Goal: Find contact information: Find contact information

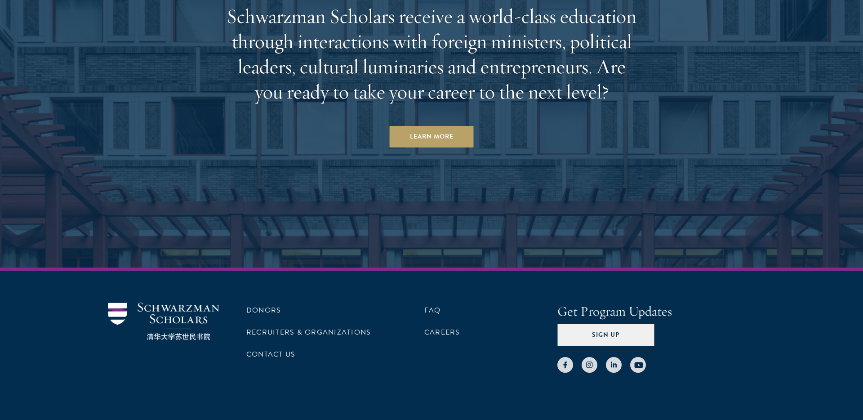
scroll to position [2816, 0]
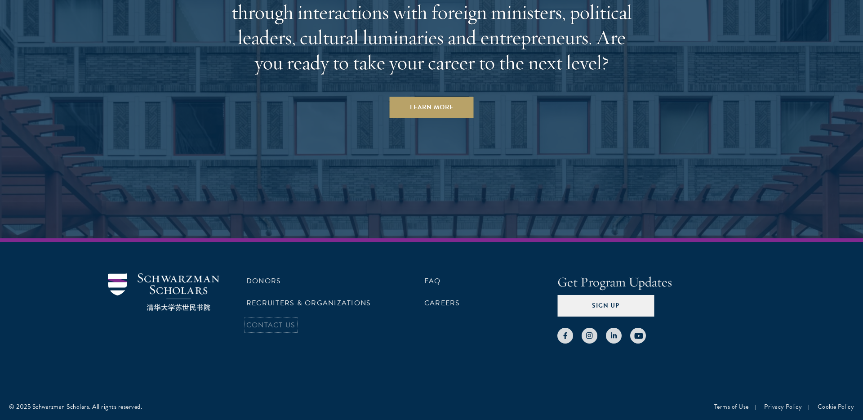
click at [263, 322] on link "Contact Us" at bounding box center [270, 325] width 49 height 11
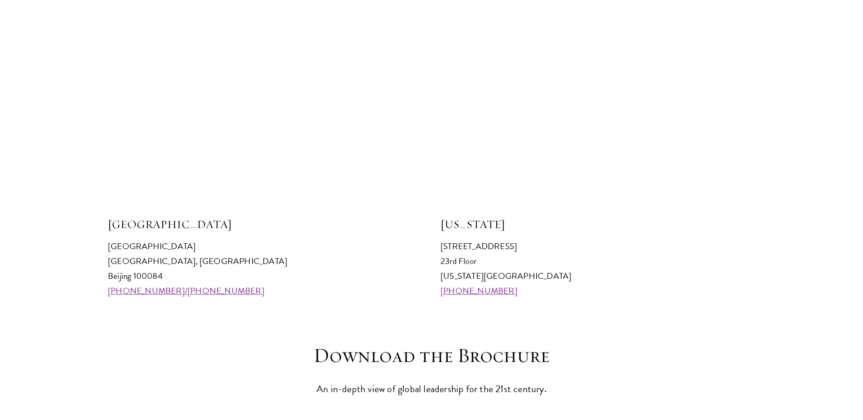
scroll to position [862, 0]
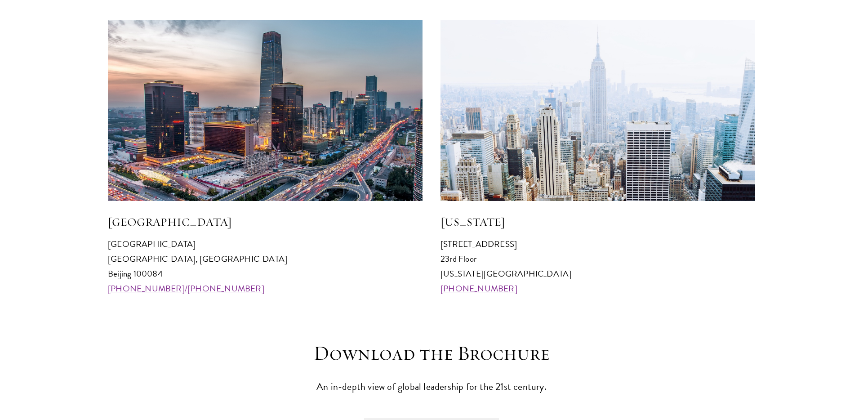
click at [163, 291] on link "+86 10 6277 0631/6277 0969" at bounding box center [186, 288] width 156 height 13
drag, startPoint x: 233, startPoint y: 286, endPoint x: 99, endPoint y: 288, distance: 134.0
click at [99, 288] on section "Visit an Office Beijing Schwarzman College Tsinghua University, Haidian Distric…" at bounding box center [431, 137] width 863 height 320
copy link "+86 10 6277 0631/6277 0969"
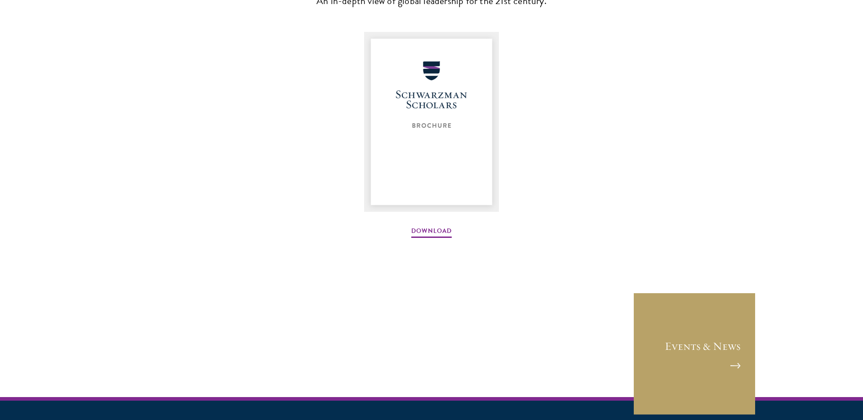
scroll to position [1269, 0]
